Goal: Information Seeking & Learning: Learn about a topic

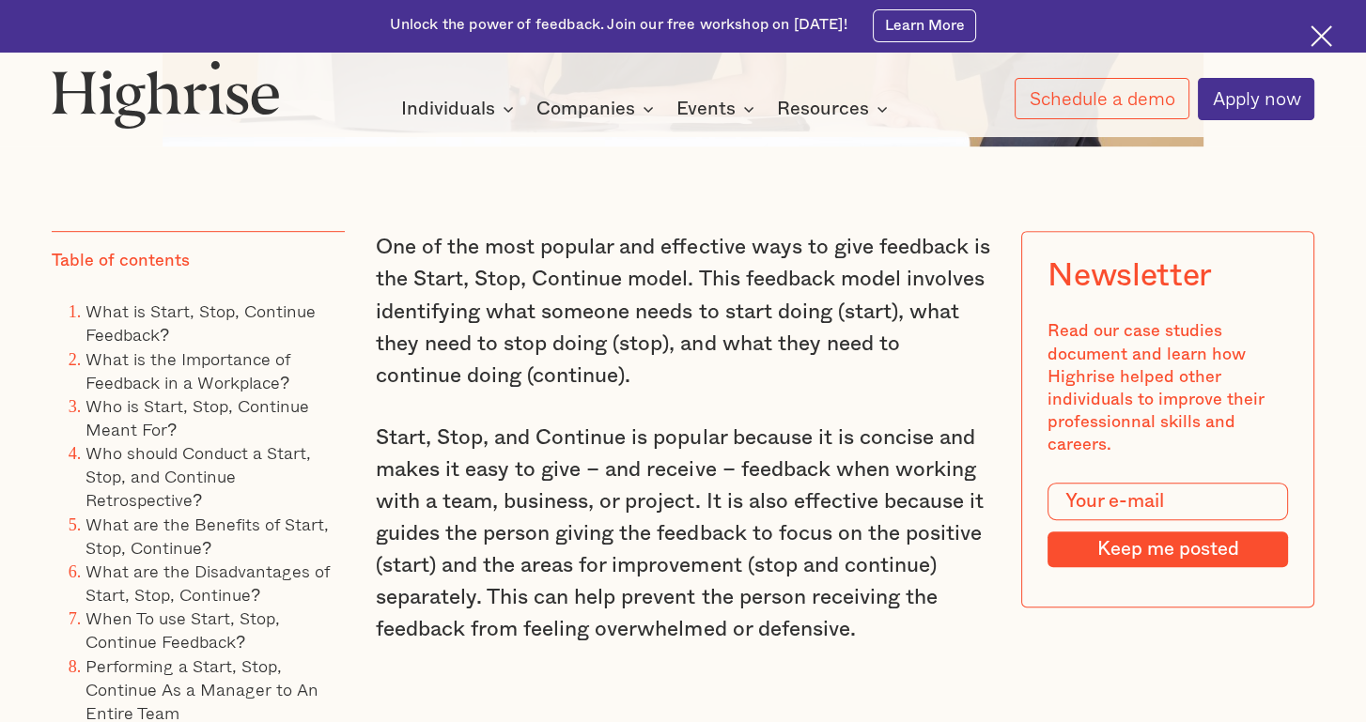
scroll to position [1196, 0]
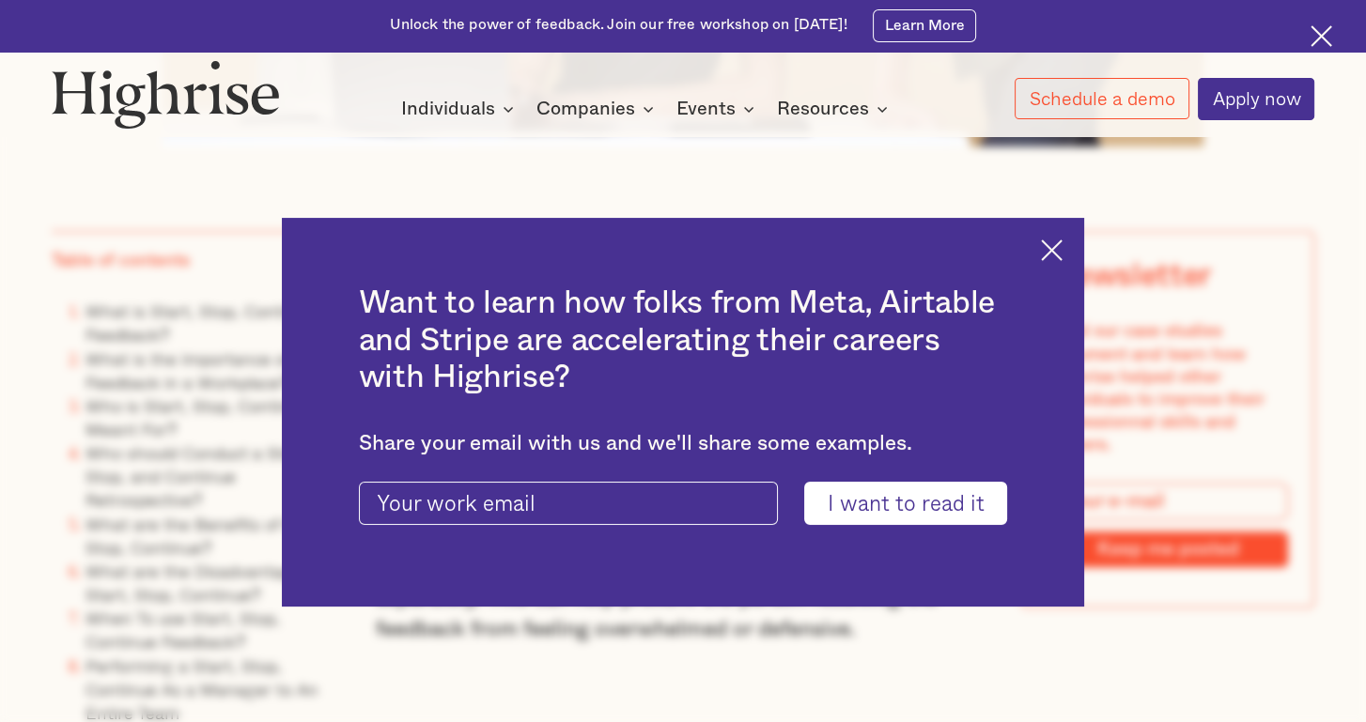
click at [1064, 237] on div "Want to learn how folks from Meta, Airtable and Stripe are accelerating their c…" at bounding box center [683, 413] width 802 height 390
click at [1062, 248] on img at bounding box center [1052, 250] width 22 height 22
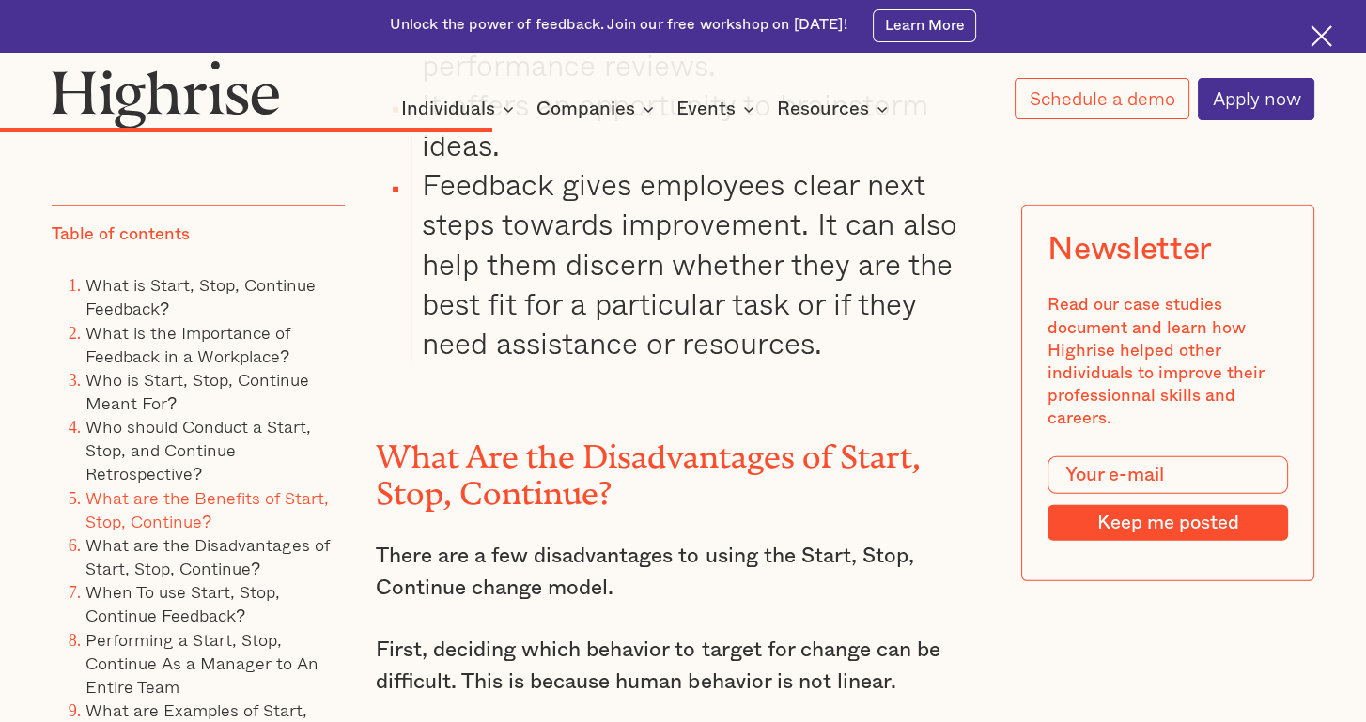
scroll to position [6834, 0]
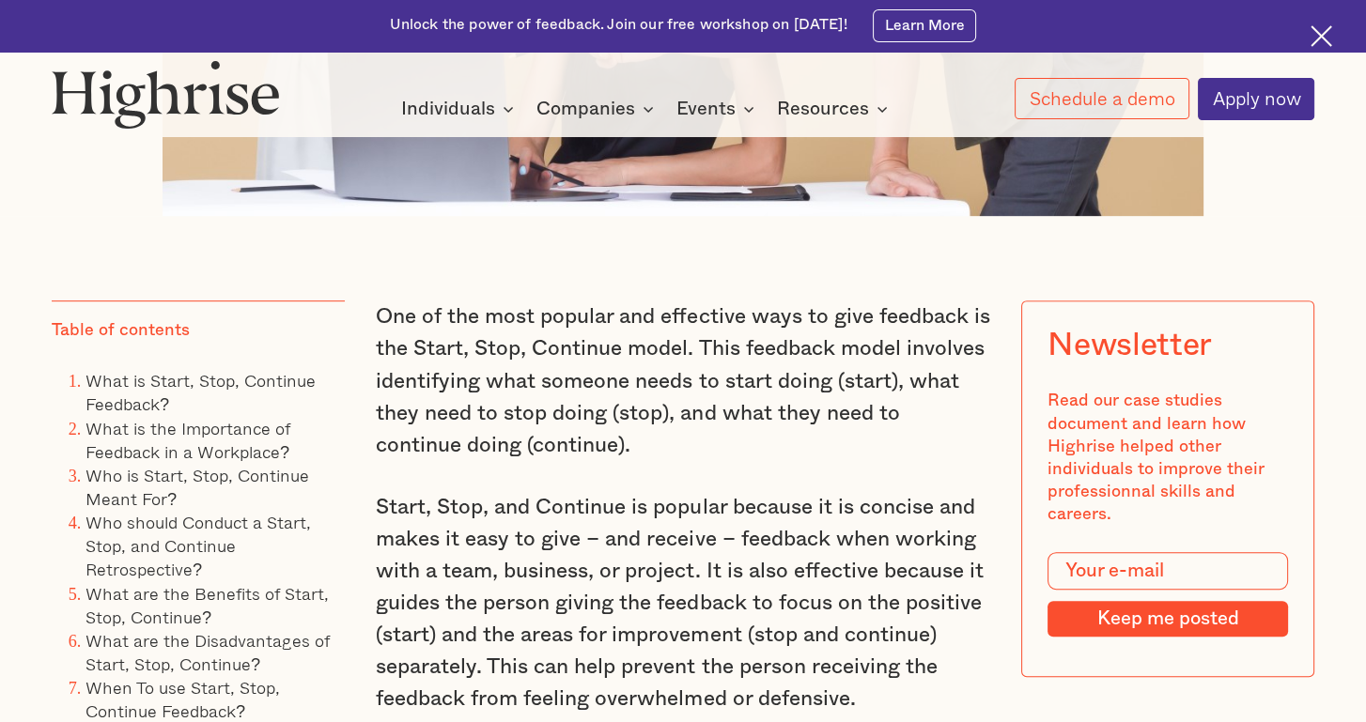
scroll to position [1127, 0]
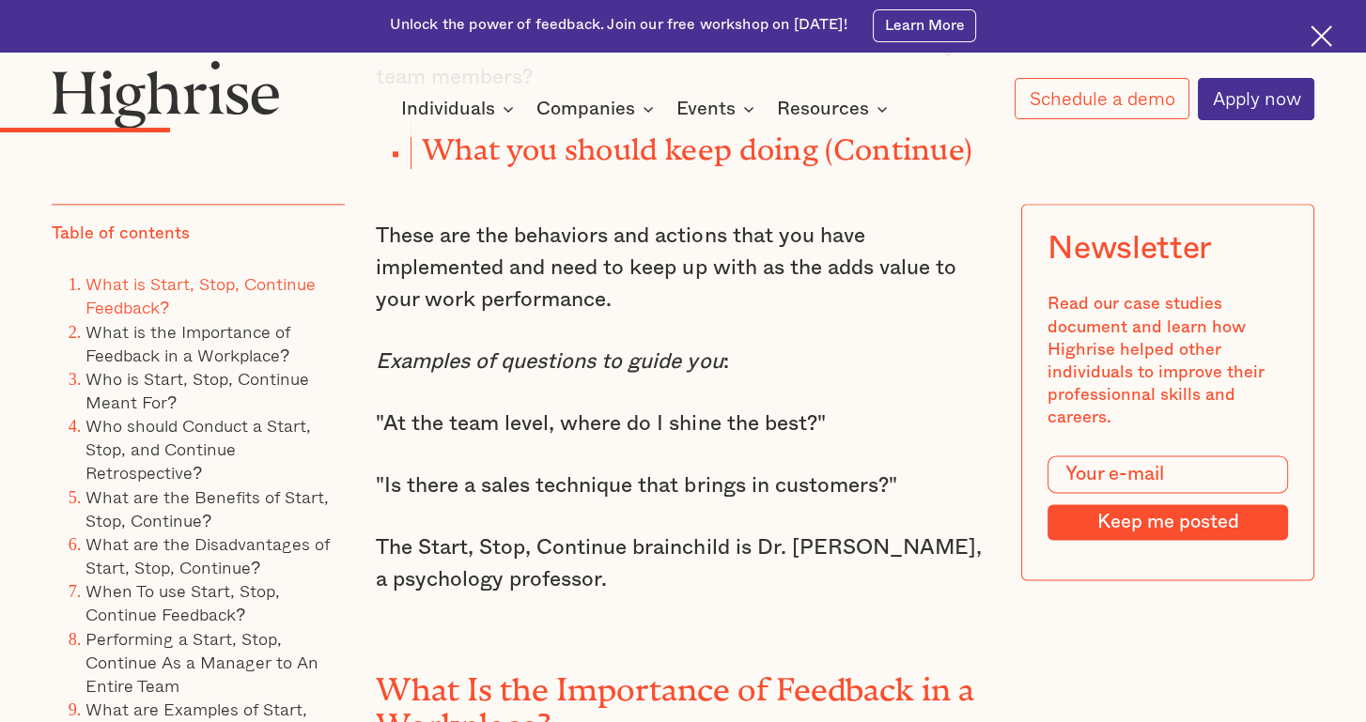
scroll to position [3093, 0]
